Goal: Information Seeking & Learning: Learn about a topic

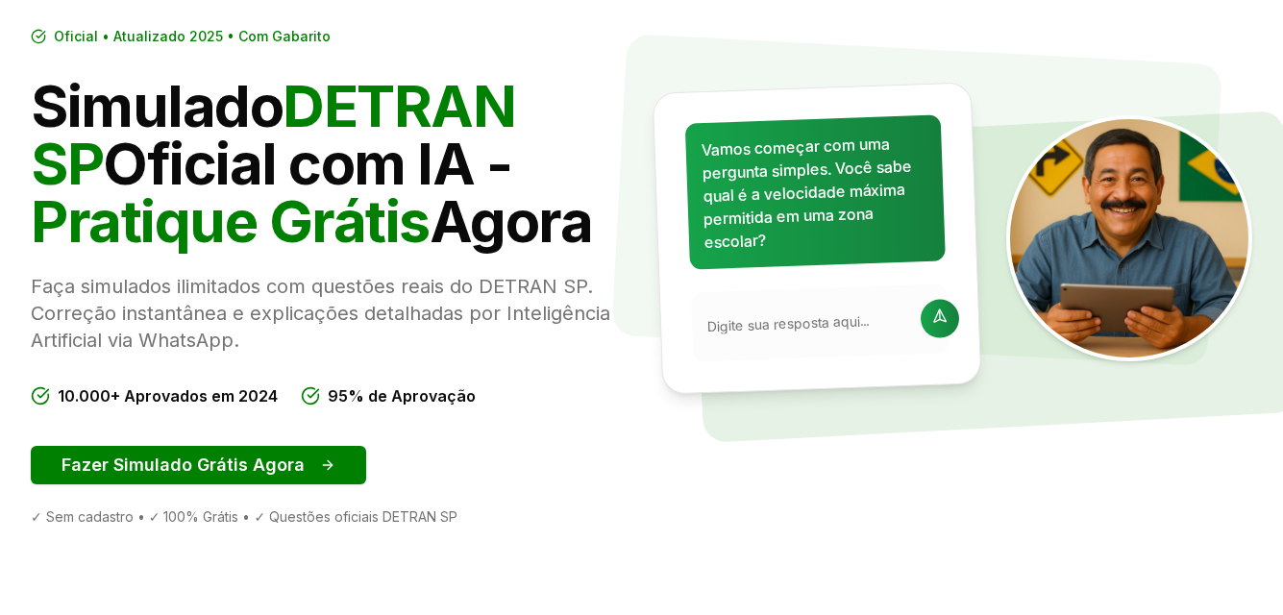
scroll to position [288, 0]
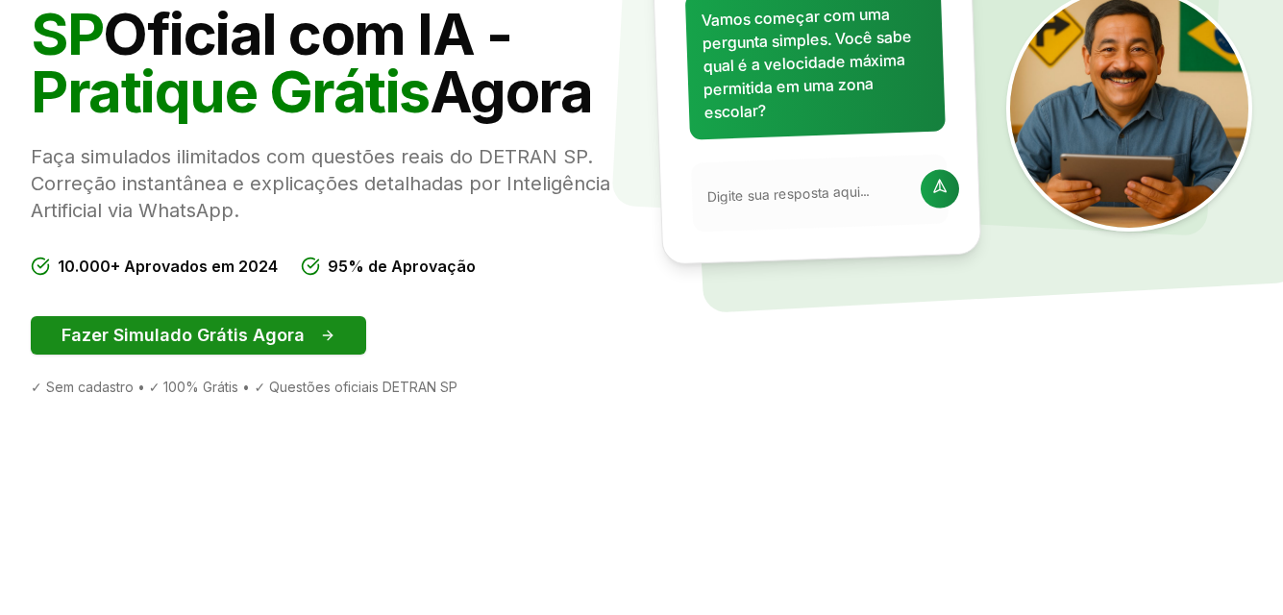
click at [189, 334] on button "Fazer Simulado Grátis Agora" at bounding box center [198, 335] width 335 height 38
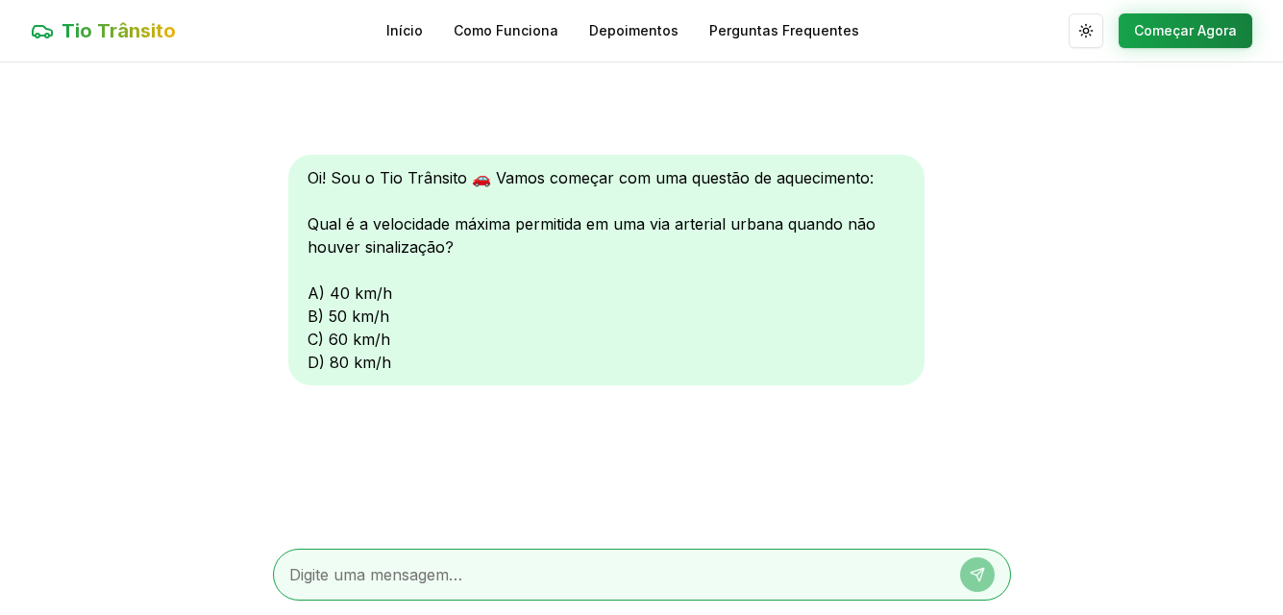
click at [323, 311] on div "Oi! Sou o Tio Trânsito 🚗 Vamos começar com uma questão de aquecimento: Qual é a…" at bounding box center [606, 270] width 636 height 231
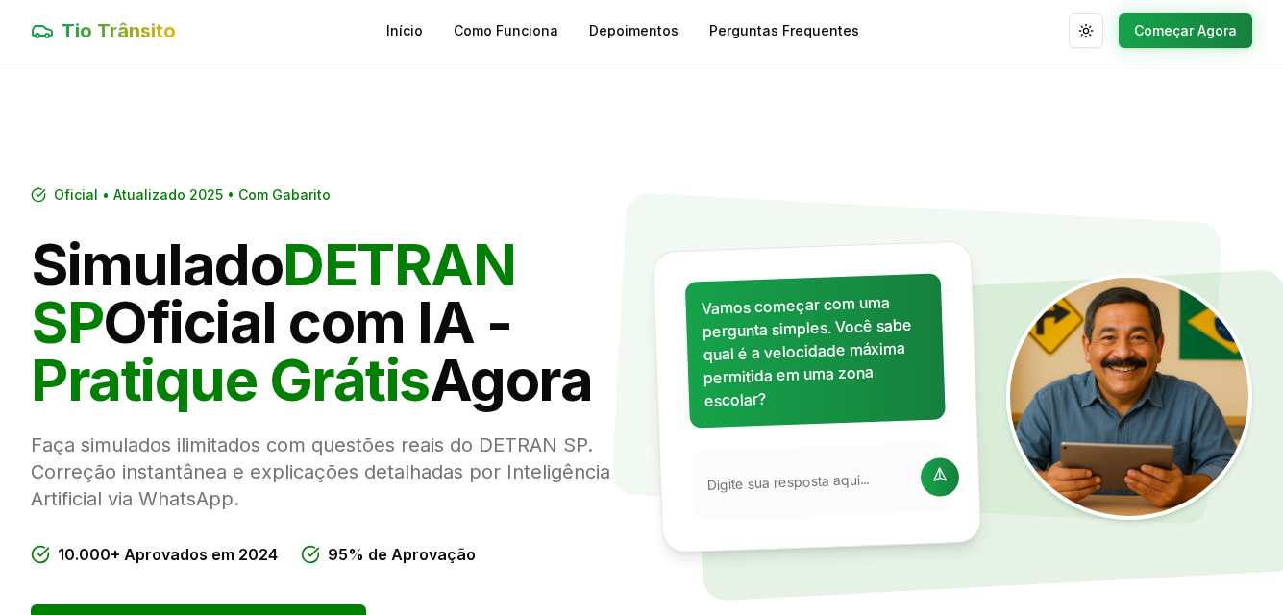
scroll to position [288, 0]
